Goal: Find contact information: Find contact information

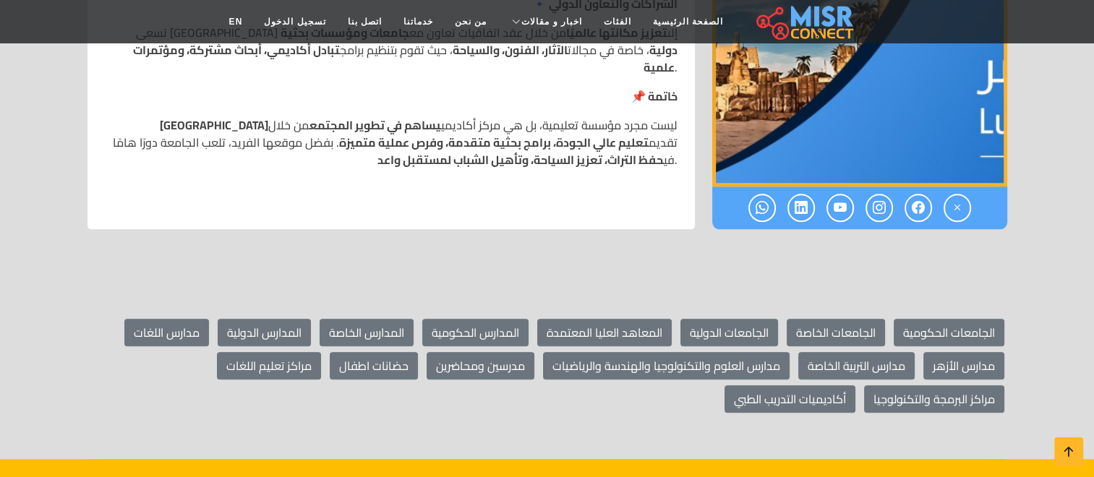
scroll to position [1143, 0]
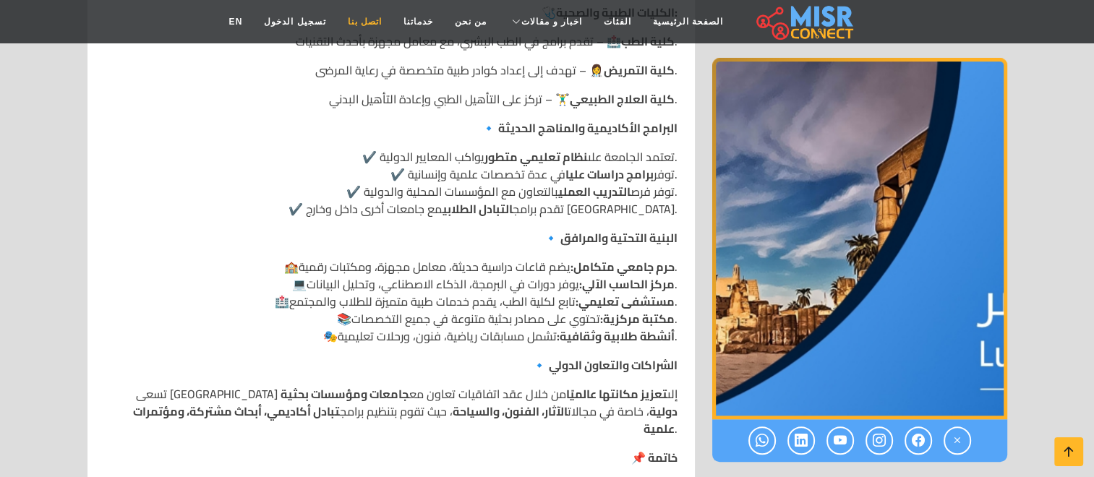
click at [371, 19] on link "اتصل بنا" at bounding box center [365, 21] width 56 height 27
